Goal: Transaction & Acquisition: Subscribe to service/newsletter

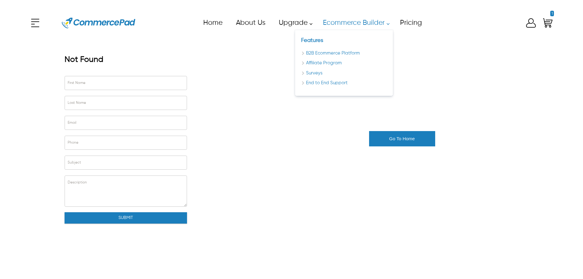
click at [324, 20] on link "Ecommerce Builder" at bounding box center [354, 23] width 77 height 14
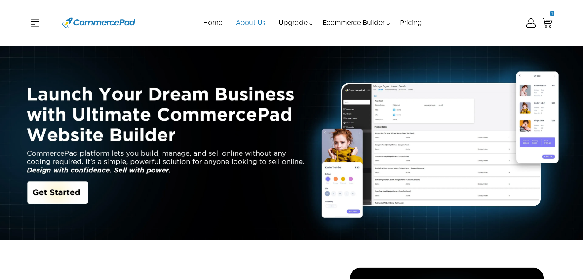
click at [233, 19] on link "About Us" at bounding box center [250, 23] width 43 height 14
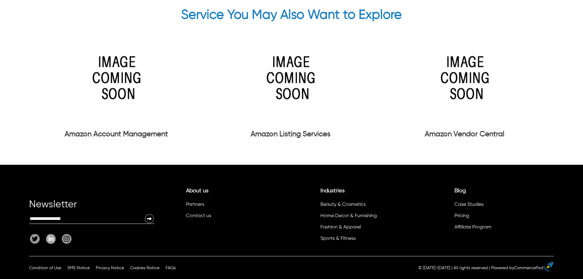
scroll to position [1556, 0]
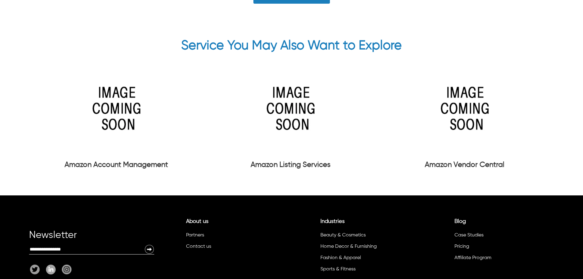
click at [296, 132] on img at bounding box center [290, 108] width 92 height 92
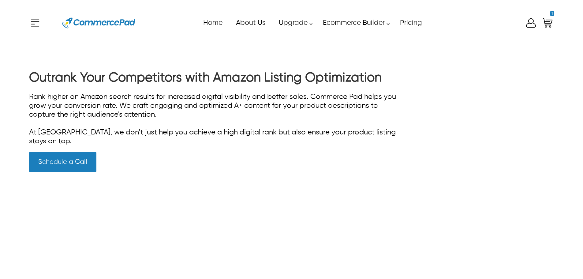
click at [100, 25] on img at bounding box center [98, 23] width 73 height 28
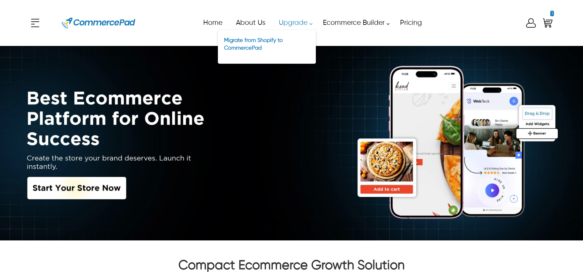
click at [293, 26] on link "Upgrade" at bounding box center [294, 23] width 44 height 14
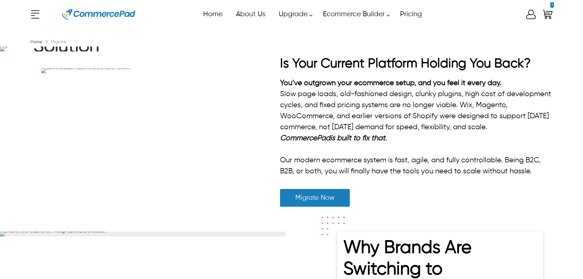
scroll to position [8, 0]
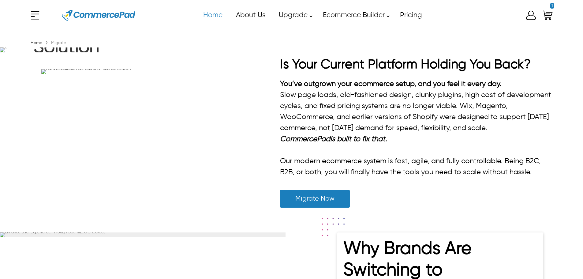
click at [207, 17] on link "Home" at bounding box center [212, 15] width 33 height 14
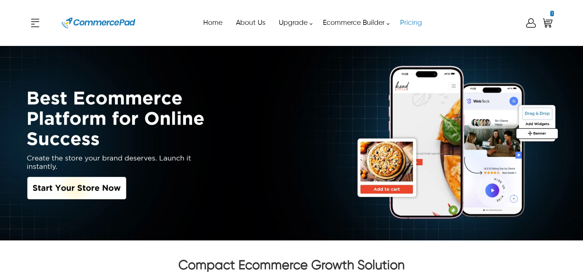
click at [419, 22] on link "Pricing" at bounding box center [410, 23] width 35 height 14
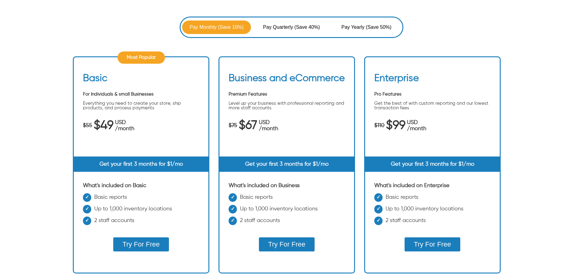
scroll to position [92, 0]
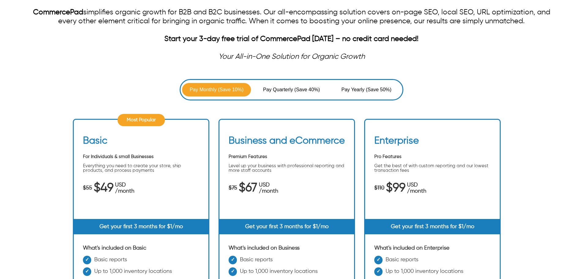
click at [289, 93] on span "Pay Quarterly" at bounding box center [278, 89] width 31 height 7
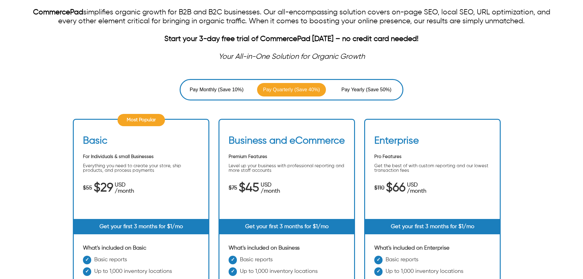
click at [348, 88] on span "Pay Yearly" at bounding box center [353, 89] width 24 height 7
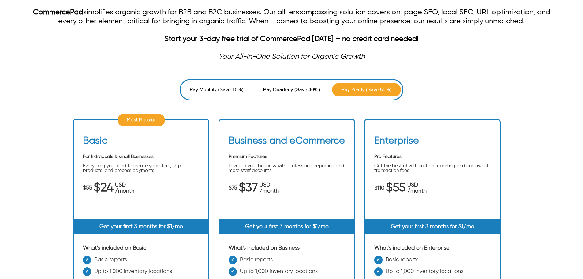
click at [315, 87] on span "(Save 40%)" at bounding box center [307, 89] width 26 height 7
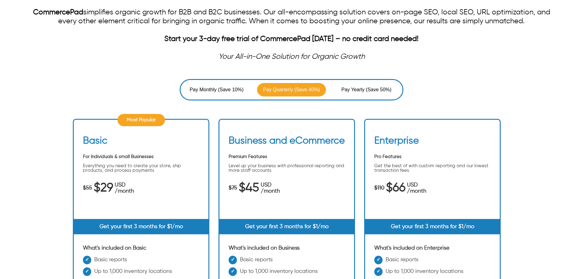
click at [217, 95] on button "Pay Monthly (Save 10%)" at bounding box center [216, 89] width 69 height 13
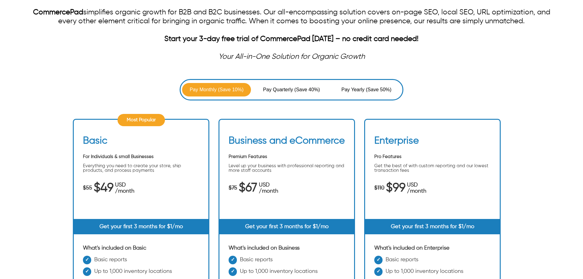
click at [274, 93] on span "Pay Quarterly" at bounding box center [278, 89] width 31 height 7
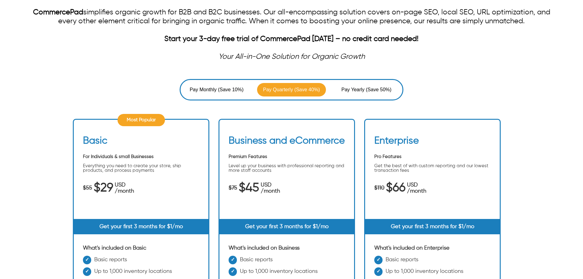
click at [370, 86] on span "(Save 50%)" at bounding box center [379, 89] width 26 height 7
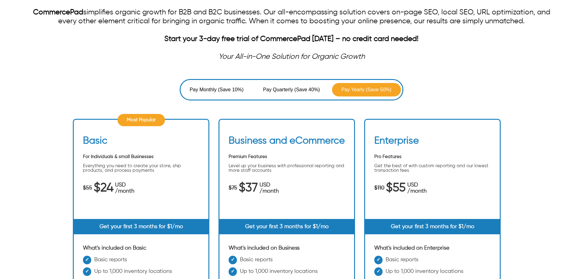
click at [219, 88] on span "(Save 10%)" at bounding box center [231, 89] width 26 height 7
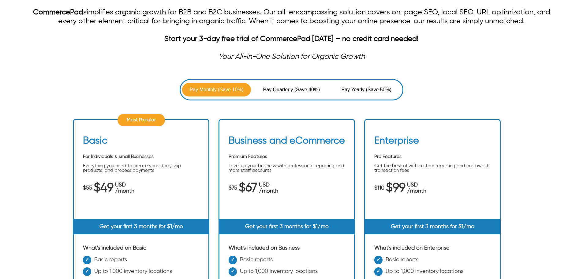
click at [287, 84] on button "Pay Quarterly (Save 40%)" at bounding box center [291, 89] width 69 height 13
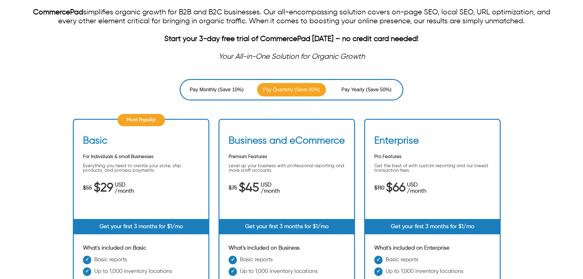
click at [370, 84] on button "Pay Yearly (Save 50%)" at bounding box center [366, 89] width 69 height 13
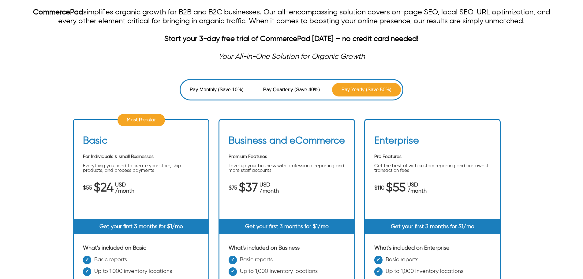
click at [219, 98] on div "Pay Monthly (Save 10%) Pay Quarterly (Save 40%) Pay Yearly (Save 50%)" at bounding box center [291, 89] width 223 height 21
click at [225, 86] on button "Pay Monthly (Save 10%)" at bounding box center [216, 89] width 69 height 13
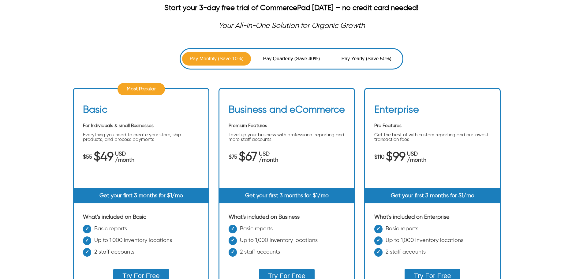
scroll to position [123, 0]
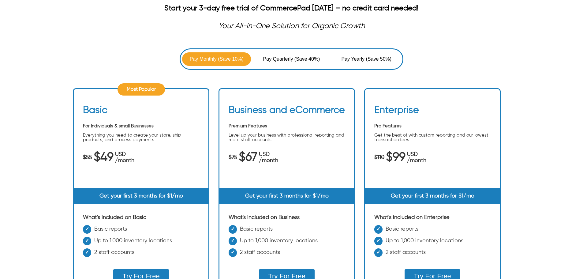
click at [295, 65] on button "Pay Quarterly (Save 40%)" at bounding box center [291, 58] width 69 height 13
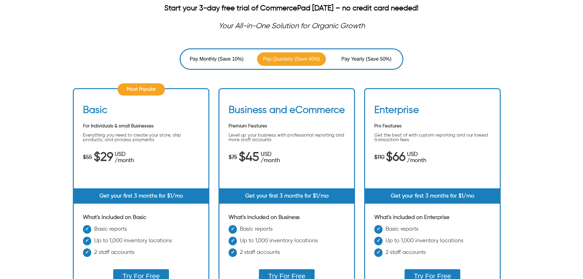
drag, startPoint x: 370, startPoint y: 54, endPoint x: 353, endPoint y: 57, distance: 17.9
click at [370, 55] on button "Pay Yearly (Save 50%)" at bounding box center [366, 58] width 69 height 13
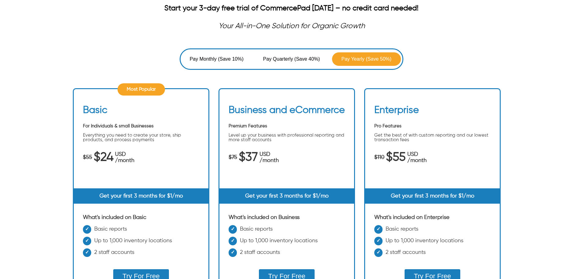
click at [230, 66] on div "Pay Monthly (Save 10%) Pay Quarterly (Save 40%) Pay Yearly (Save 50%)" at bounding box center [291, 58] width 223 height 21
click at [223, 65] on button "Pay Monthly (Save 10%)" at bounding box center [216, 58] width 69 height 13
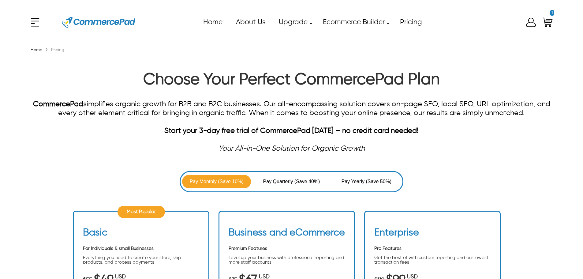
scroll to position [0, 0]
